Goal: Information Seeking & Learning: Learn about a topic

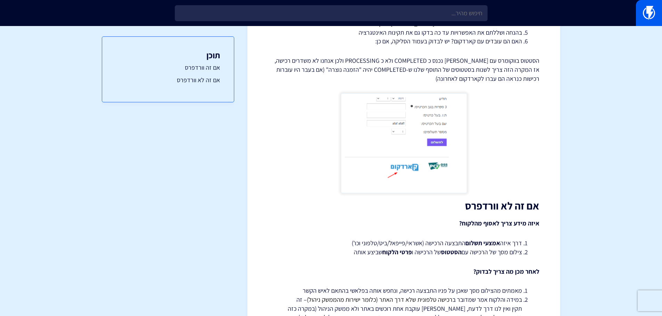
scroll to position [148, 0]
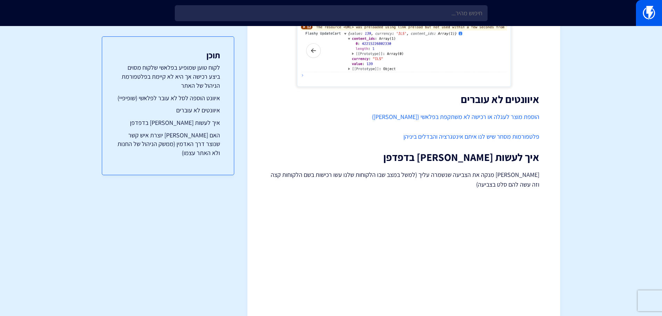
scroll to position [384, 0]
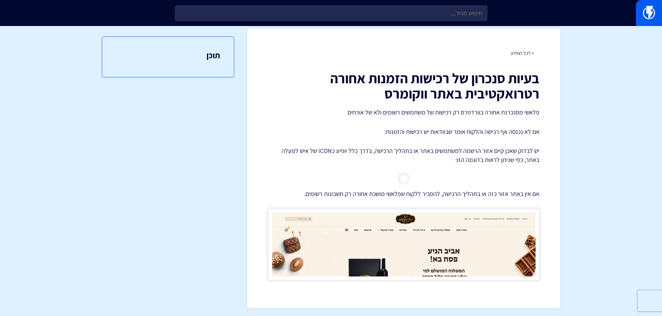
scroll to position [10, 0]
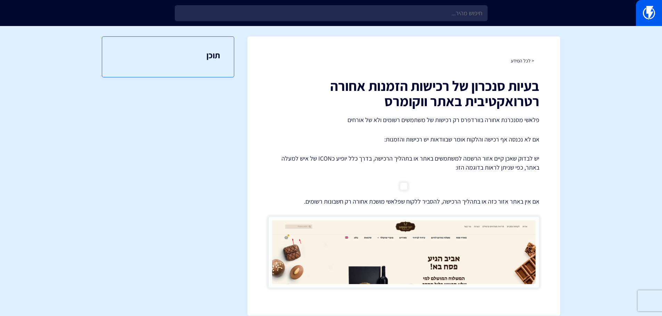
scroll to position [10, 0]
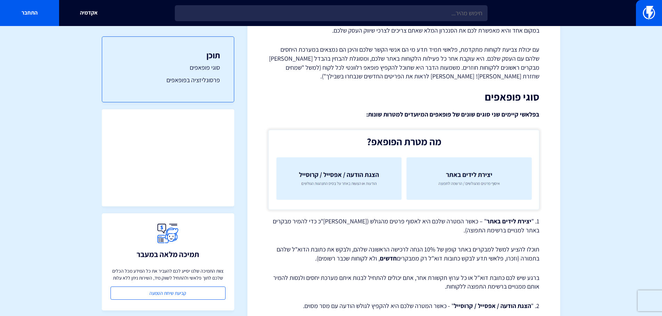
scroll to position [173, 0]
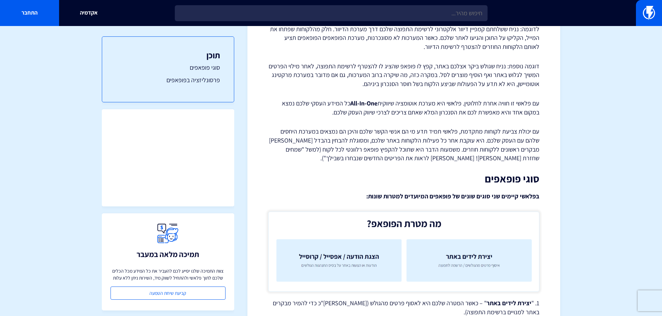
click at [30, 144] on section "מרכז תמיכה פופאפים פופאפים – סקירה כללית האם ידעתם שכ- 95% מהמבקרים באתר מסחר י…" at bounding box center [331, 211] width 662 height 717
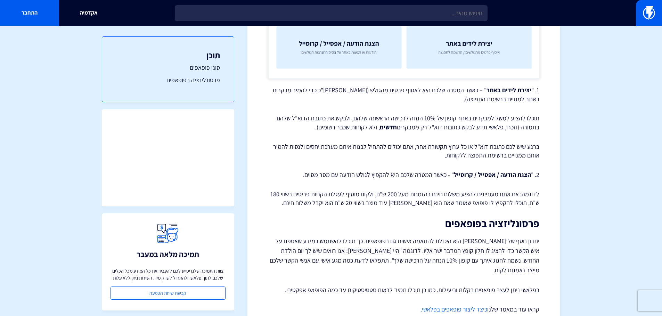
scroll to position [417, 0]
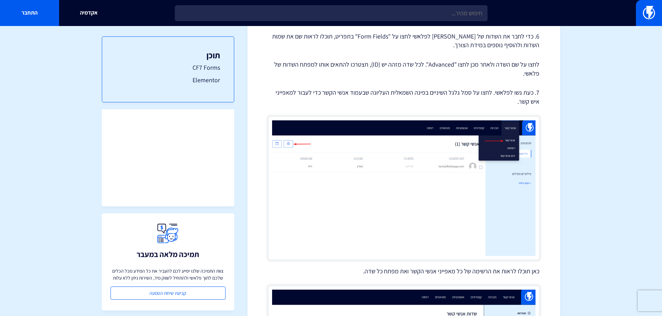
scroll to position [591, 0]
